Goal: Find contact information: Find contact information

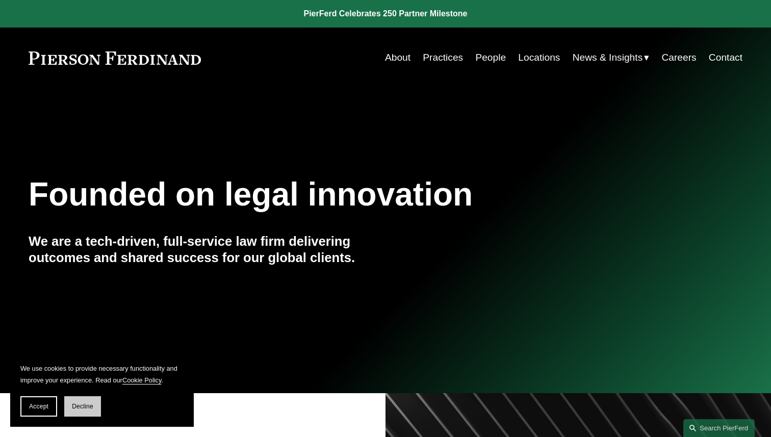
click at [82, 407] on span "Decline" at bounding box center [82, 406] width 21 height 7
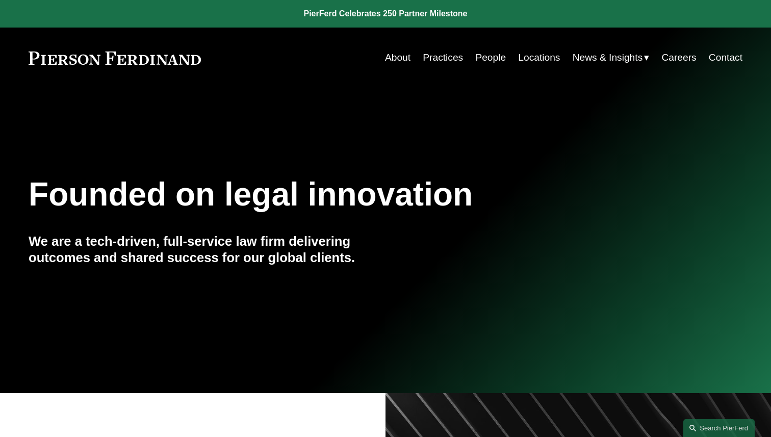
click at [685, 60] on link "Careers" at bounding box center [678, 57] width 35 height 19
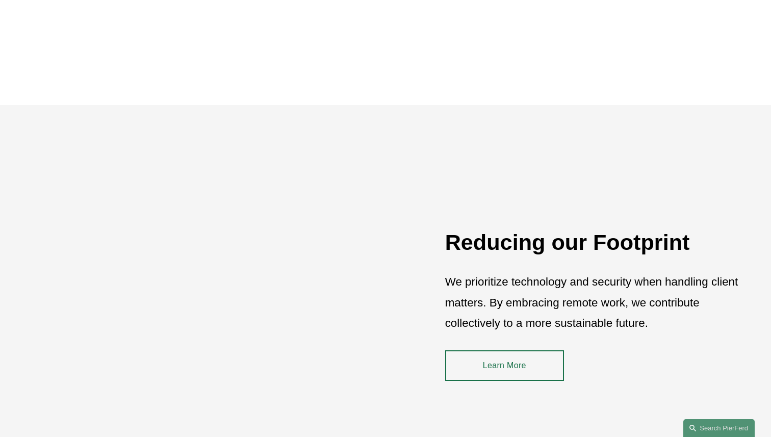
scroll to position [1508, 0]
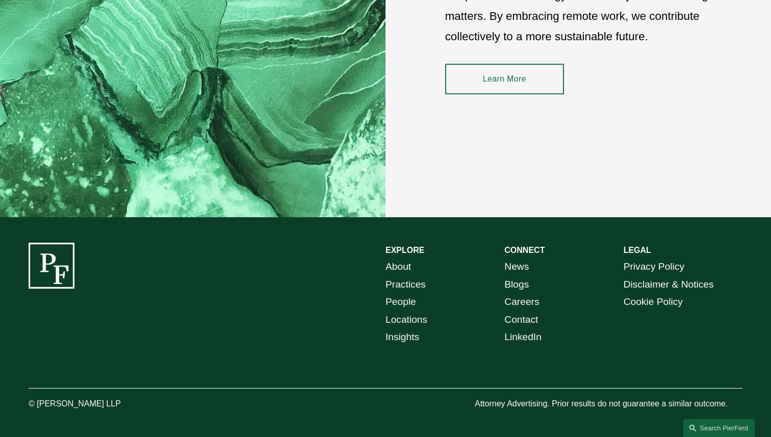
click at [402, 302] on link "People" at bounding box center [400, 302] width 31 height 18
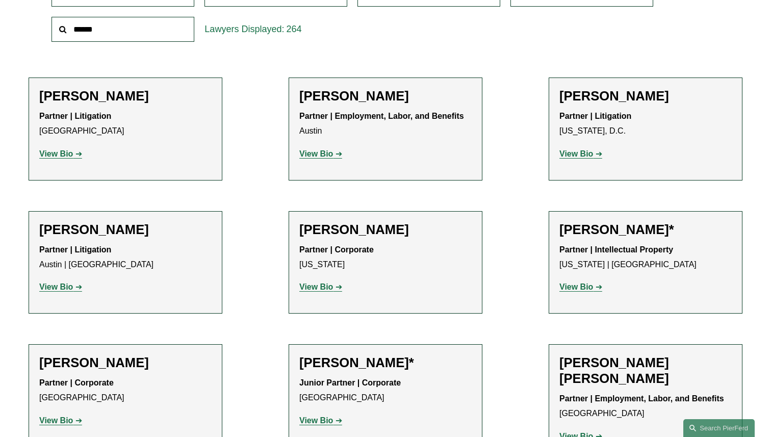
scroll to position [210, 0]
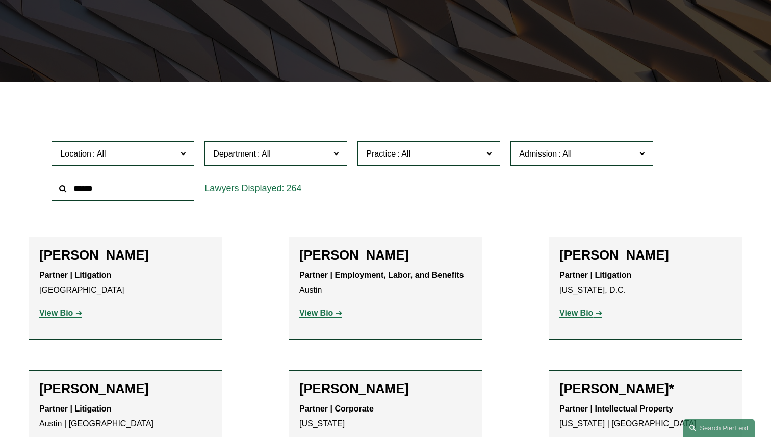
click at [133, 192] on input "text" at bounding box center [122, 188] width 143 height 25
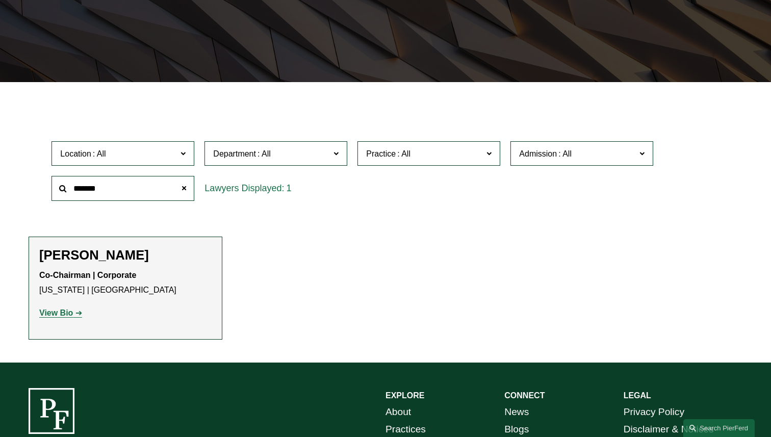
type input "*******"
click at [85, 258] on h2 "[PERSON_NAME]" at bounding box center [125, 255] width 172 height 16
click at [67, 276] on strong "Co-Chairman | Corporate" at bounding box center [87, 275] width 97 height 9
click at [188, 185] on span at bounding box center [184, 188] width 20 height 20
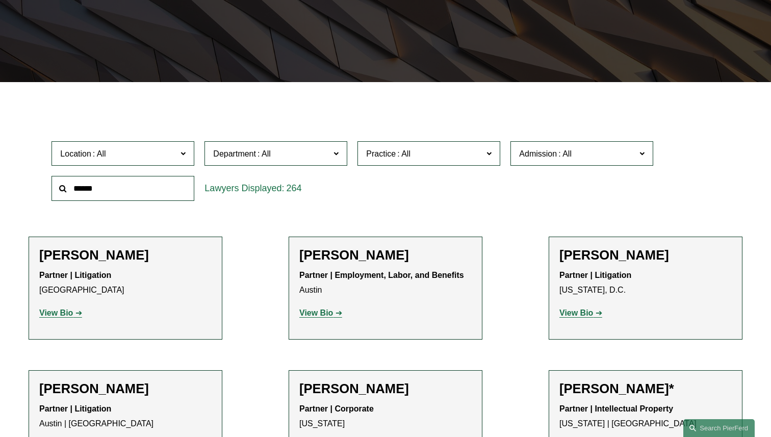
scroll to position [0, 0]
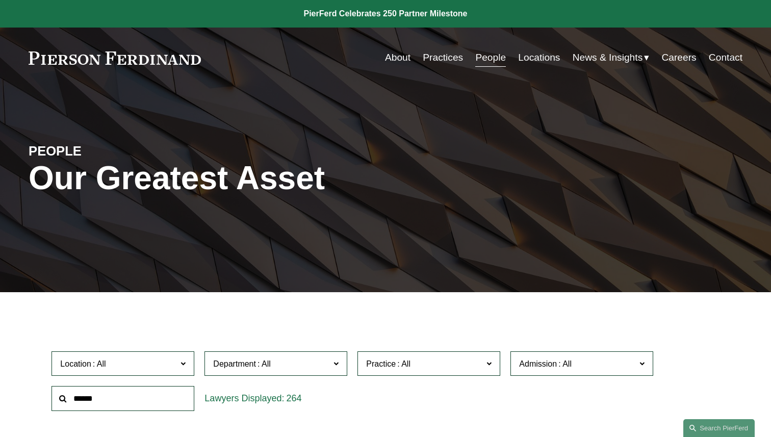
click at [132, 57] on link at bounding box center [115, 57] width 172 height 13
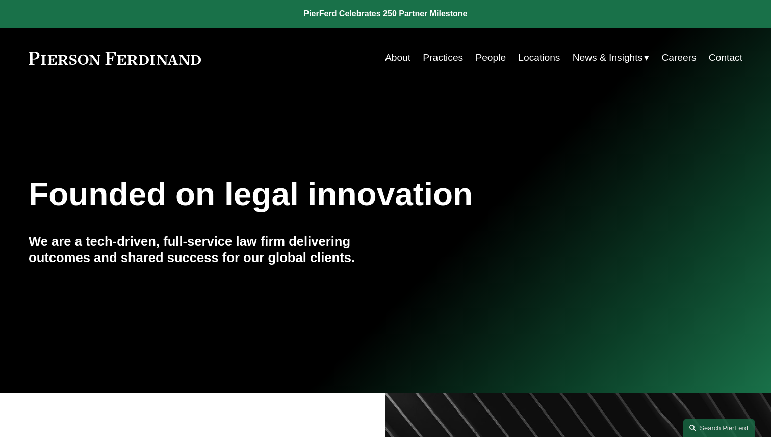
click at [498, 62] on link "People" at bounding box center [490, 57] width 31 height 19
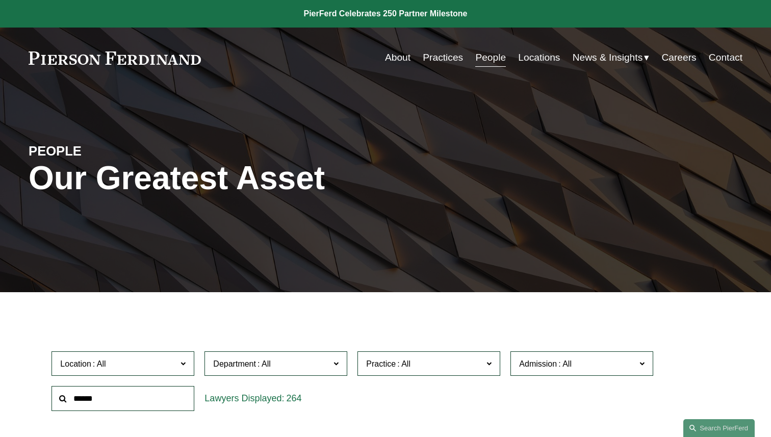
click at [686, 61] on link "Careers" at bounding box center [678, 57] width 35 height 19
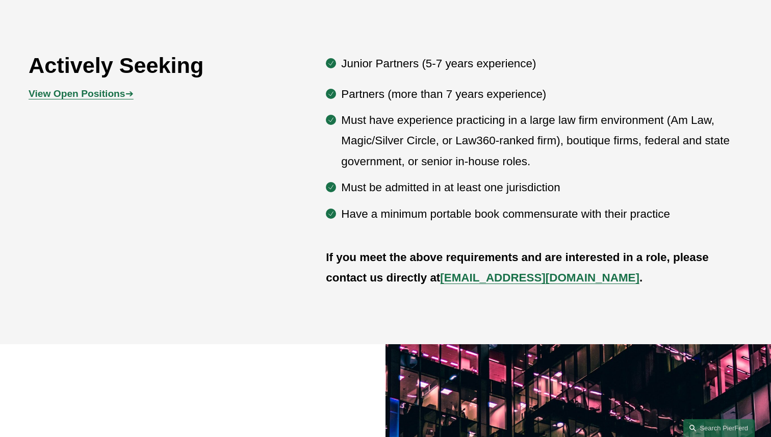
scroll to position [578, 0]
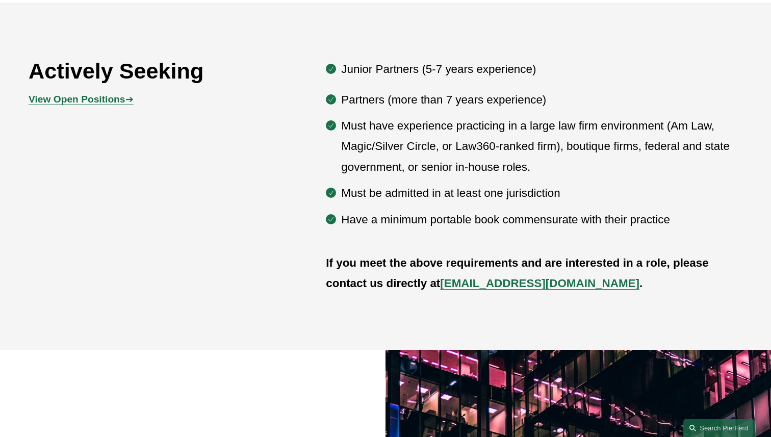
click at [51, 103] on strong "View Open Positions" at bounding box center [77, 99] width 96 height 11
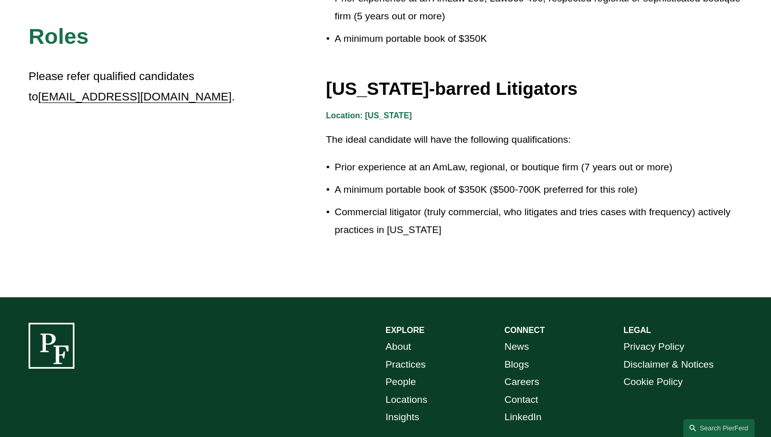
scroll to position [1721, 0]
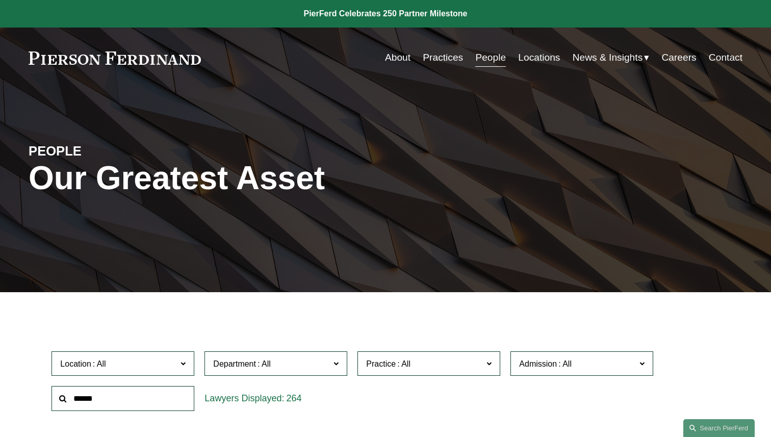
click at [120, 404] on input "text" at bounding box center [122, 398] width 143 height 25
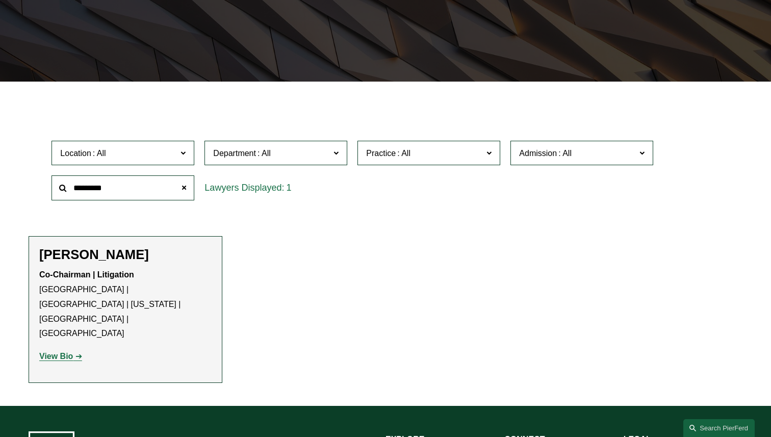
scroll to position [210, 0]
type input "*********"
drag, startPoint x: 153, startPoint y: 256, endPoint x: 37, endPoint y: 256, distance: 116.2
click at [37, 256] on li "[PERSON_NAME] Co-Chairman | Litigation [GEOGRAPHIC_DATA] | [GEOGRAPHIC_DATA] | …" at bounding box center [126, 310] width 194 height 147
copy h2 "[PERSON_NAME]"
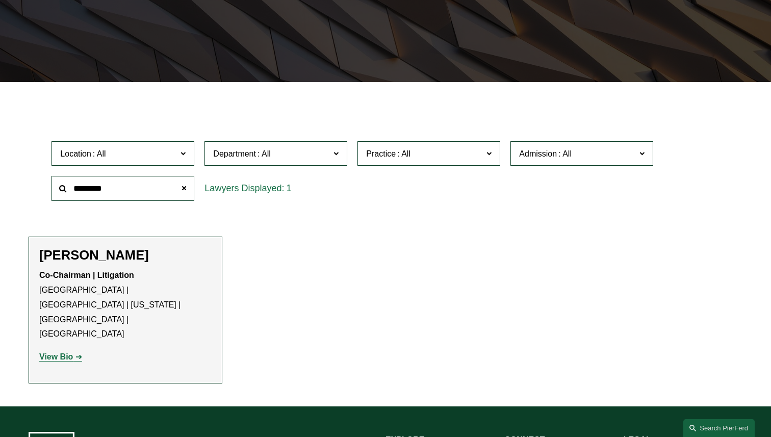
click at [480, 218] on ul "Filter Location All [GEOGRAPHIC_DATA] [GEOGRAPHIC_DATA] [GEOGRAPHIC_DATA] [GEOG…" at bounding box center [386, 245] width 760 height 278
